Goal: Information Seeking & Learning: Learn about a topic

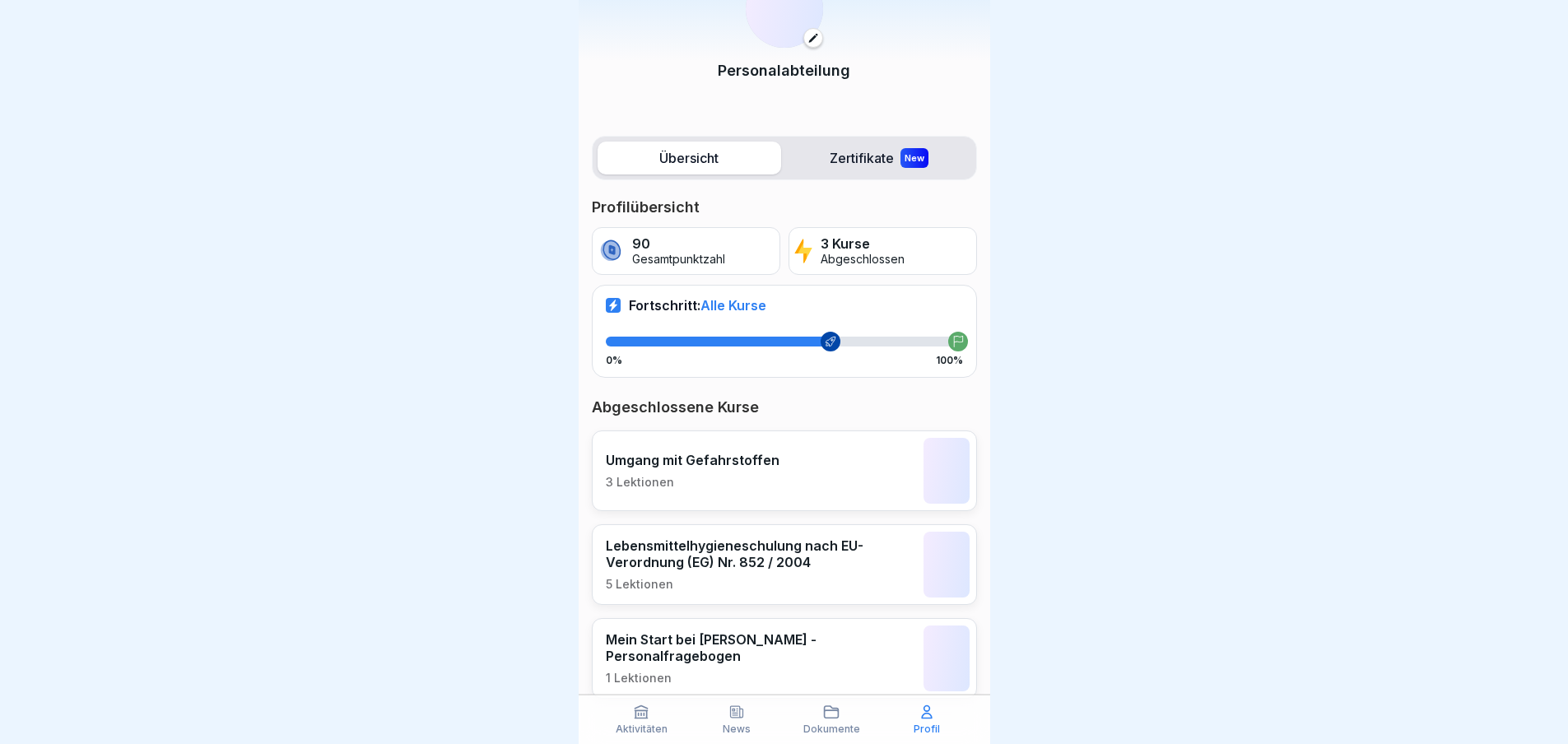
scroll to position [115, 0]
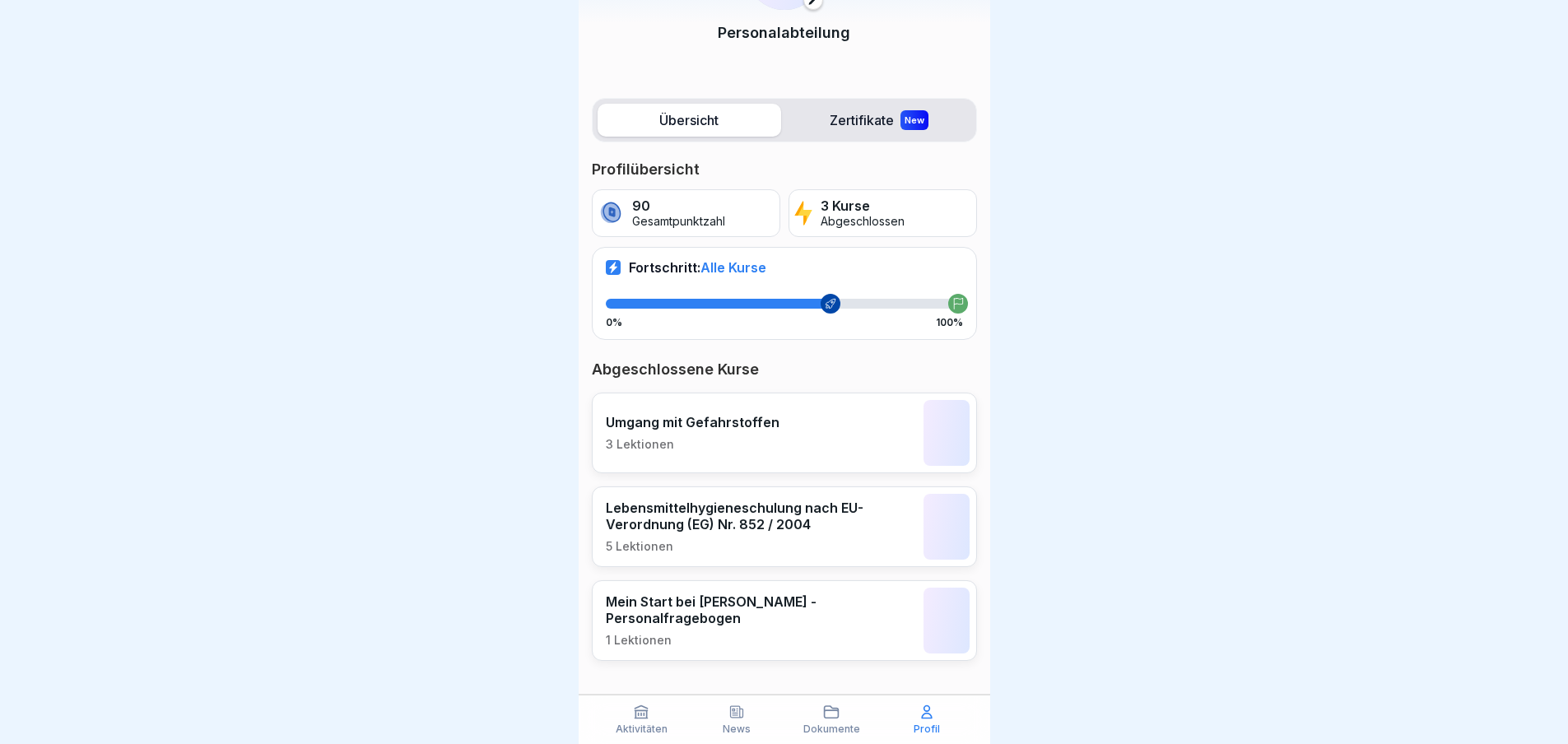
click at [741, 715] on icon at bounding box center [737, 712] width 17 height 16
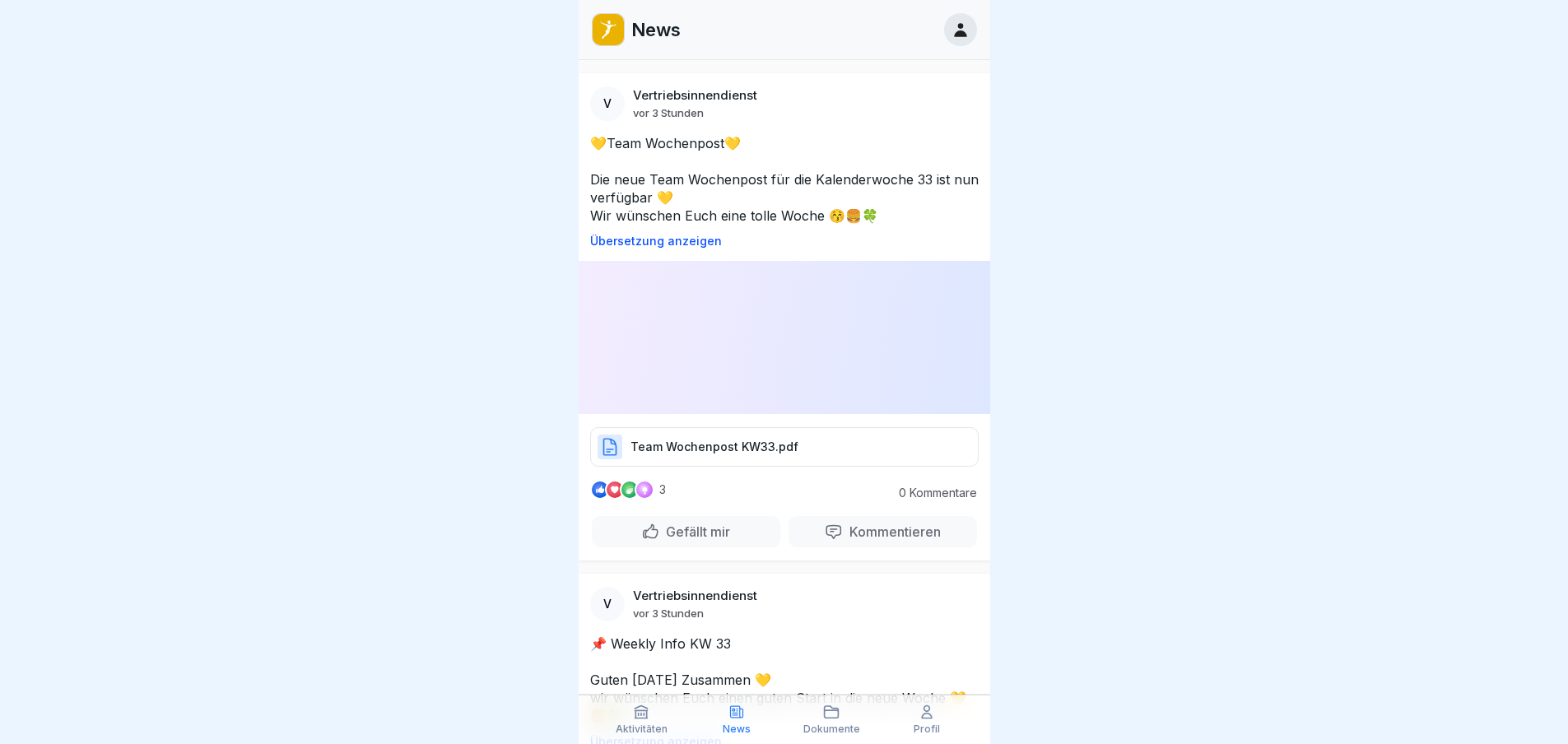
click at [738, 439] on p "Team Wochenpost KW33.pdf" at bounding box center [714, 447] width 168 height 16
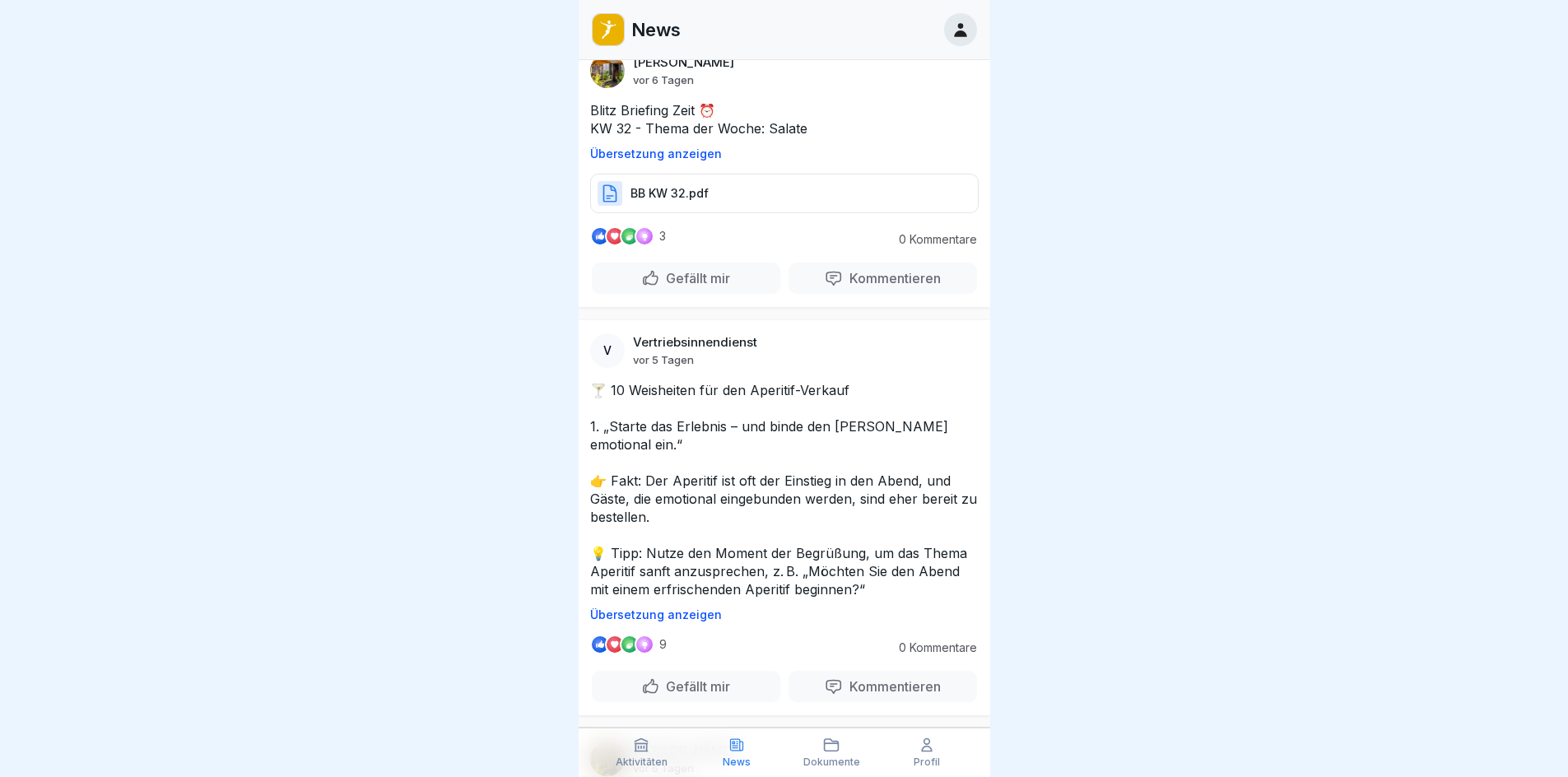
scroll to position [2221, 0]
click at [644, 12] on p "Mehr anzeigen" at bounding box center [633, 3] width 87 height 16
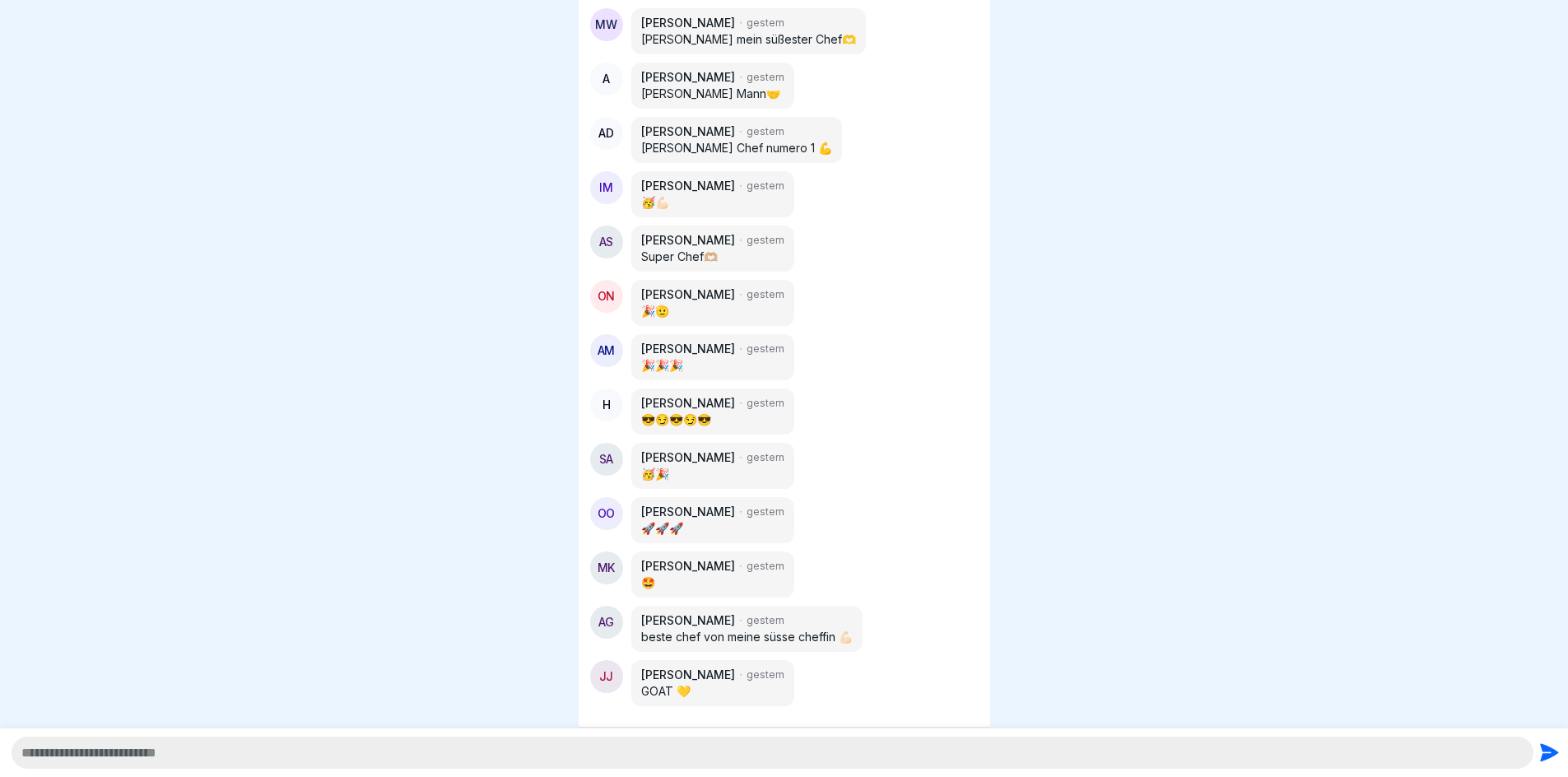
scroll to position [676, 0]
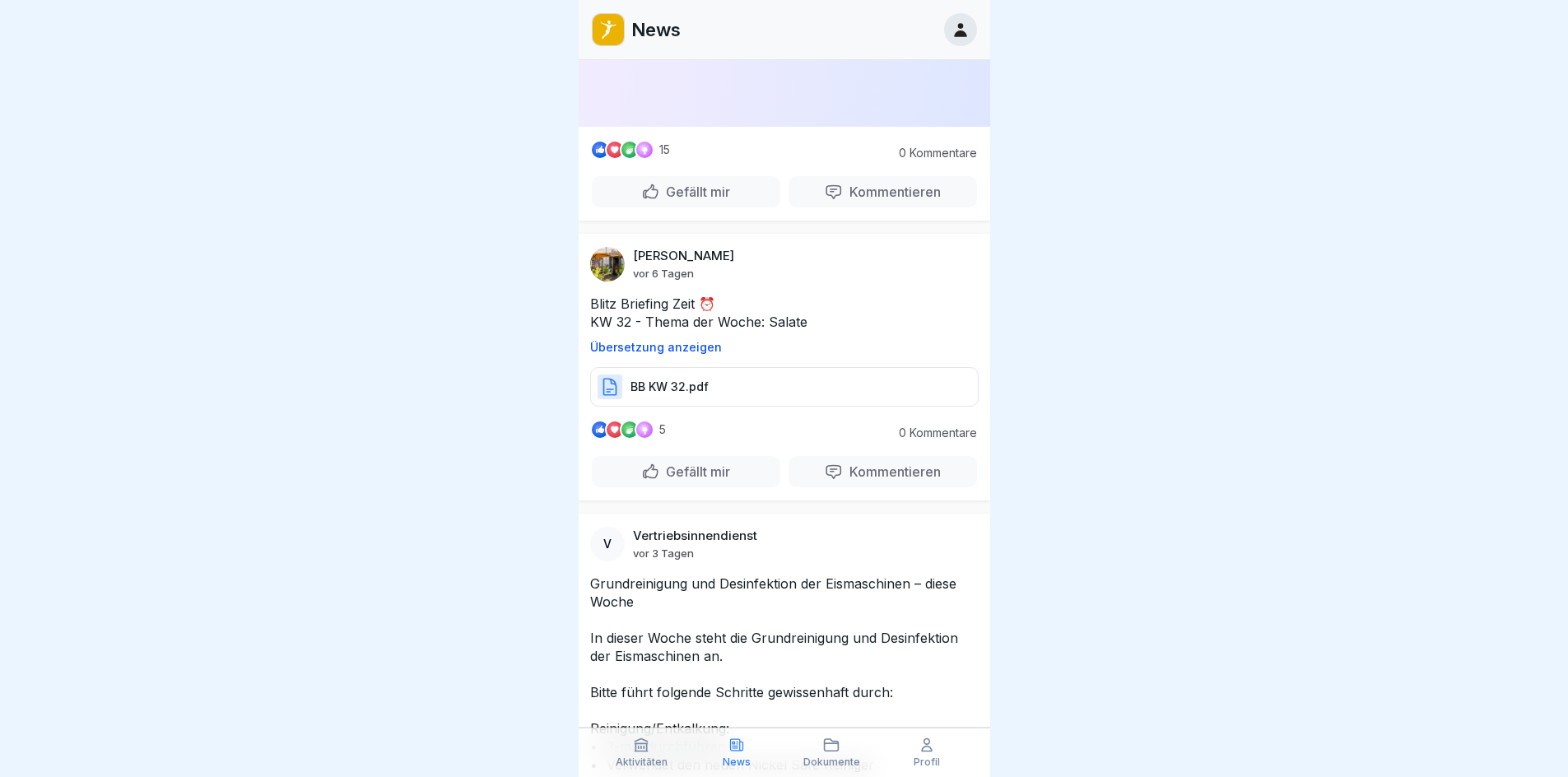
scroll to position [4001, 0]
